Goal: Check status: Check status

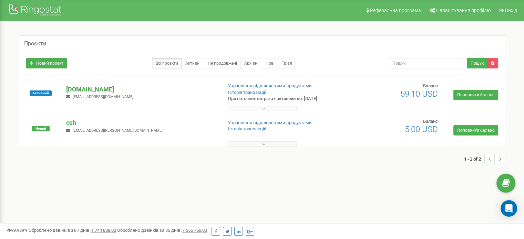
click at [70, 88] on p "[DOMAIN_NAME]" at bounding box center [141, 89] width 150 height 9
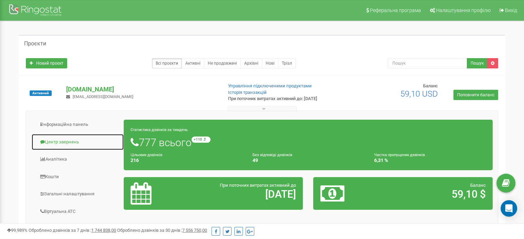
click at [63, 138] on link "Центр звернень" at bounding box center [77, 142] width 93 height 17
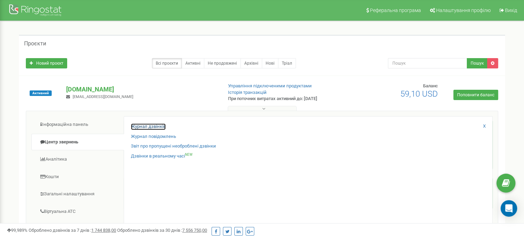
click at [150, 129] on link "Журнал дзвінків" at bounding box center [148, 127] width 35 height 7
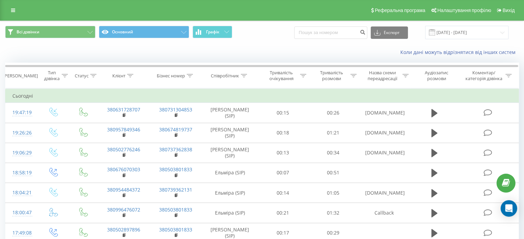
click at [457, 25] on div "Всі дзвінки Основний Графік Експорт .csv .xls .xlsx 20.07.2025 - 20.08.2025" at bounding box center [261, 32] width 523 height 23
click at [452, 31] on input "20.07.2025 - 20.08.2025" at bounding box center [466, 32] width 83 height 13
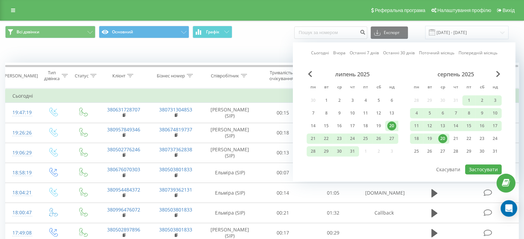
click at [325, 51] on link "Сьогодні" at bounding box center [320, 53] width 18 height 7
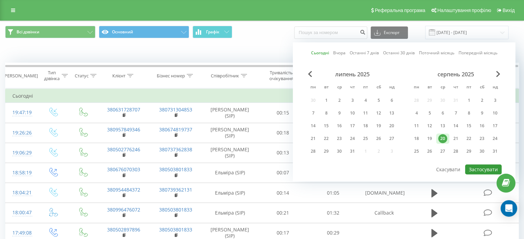
click at [481, 168] on button "Застосувати" at bounding box center [483, 170] width 37 height 10
type input "20.08.2025 - 20.08.2025"
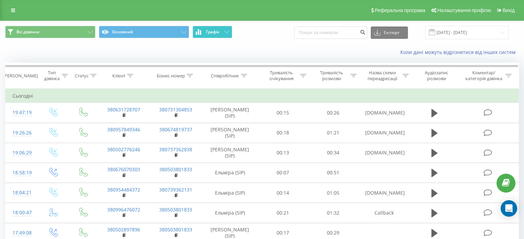
click at [218, 32] on span "Графік" at bounding box center [212, 32] width 13 height 5
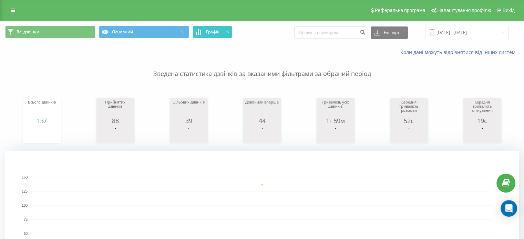
click at [218, 32] on span "Графік" at bounding box center [212, 32] width 13 height 5
